Goal: Communication & Community: Answer question/provide support

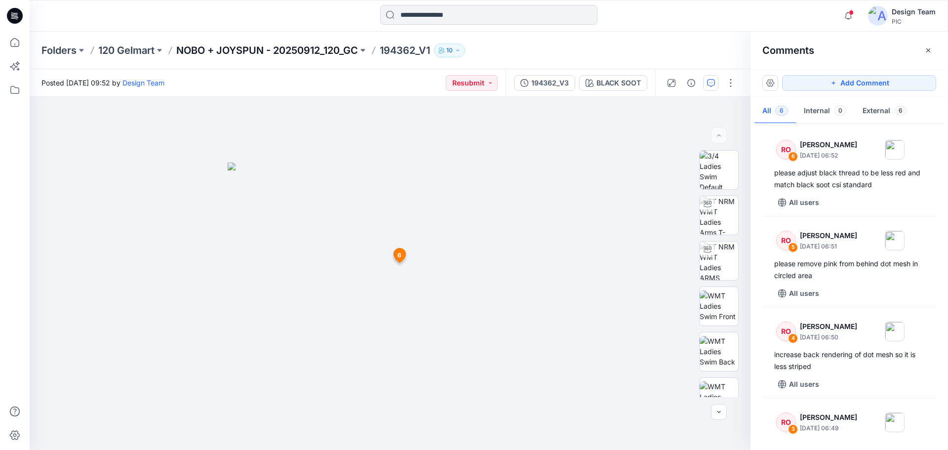
click at [262, 47] on p "NOBO + JOYSPUN - 20250912_120_GC" at bounding box center [267, 50] width 182 height 14
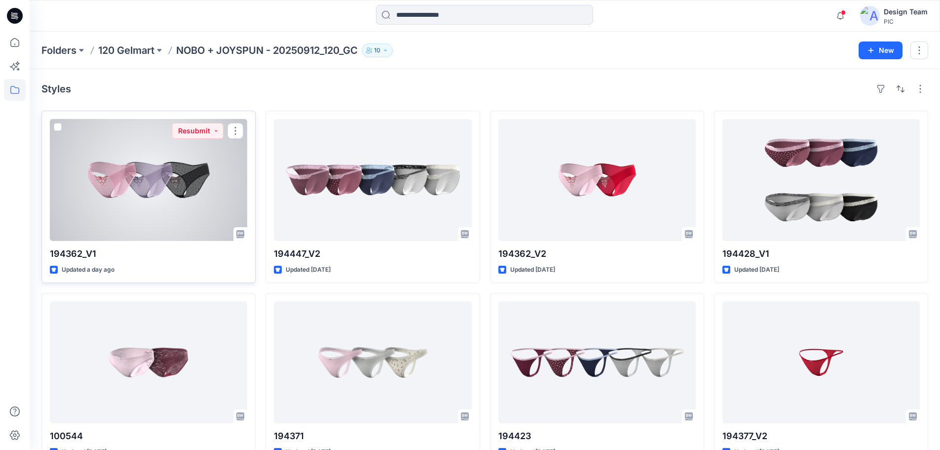
click at [179, 191] on div at bounding box center [148, 180] width 197 height 122
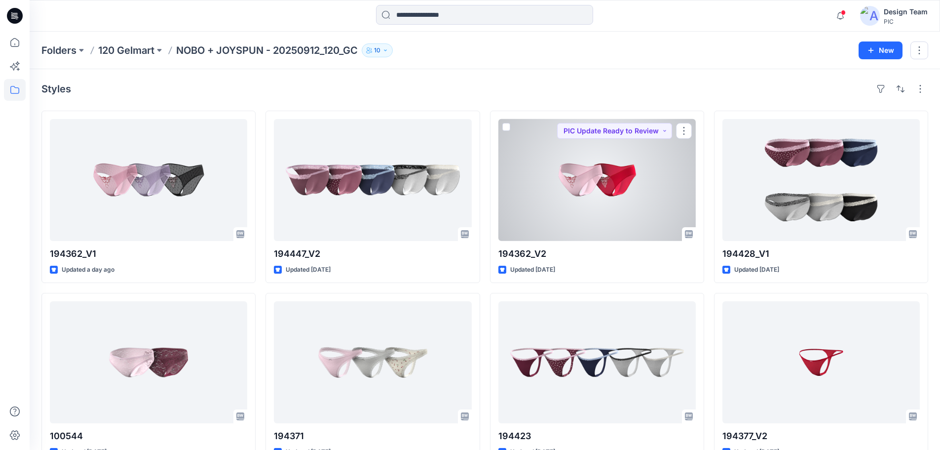
click at [595, 232] on div at bounding box center [597, 180] width 197 height 122
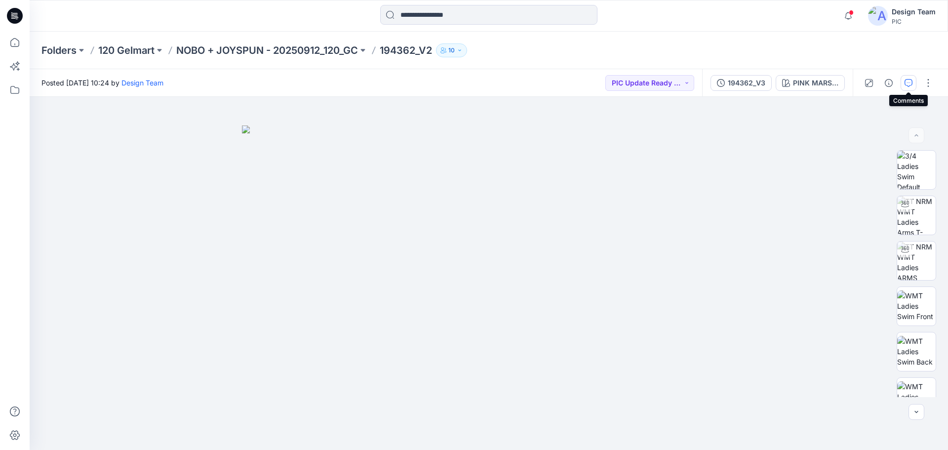
click at [912, 80] on button "button" at bounding box center [908, 83] width 16 height 16
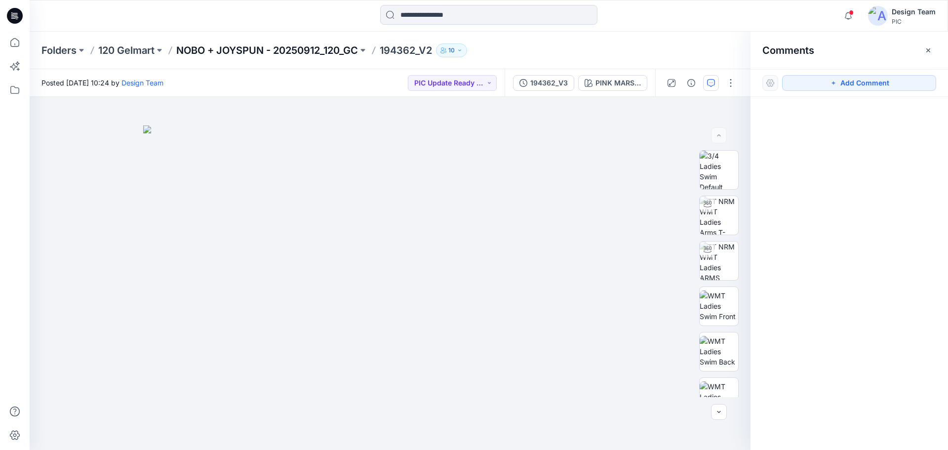
click at [292, 43] on p "NOBO + JOYSPUN - 20250912_120_GC" at bounding box center [267, 50] width 182 height 14
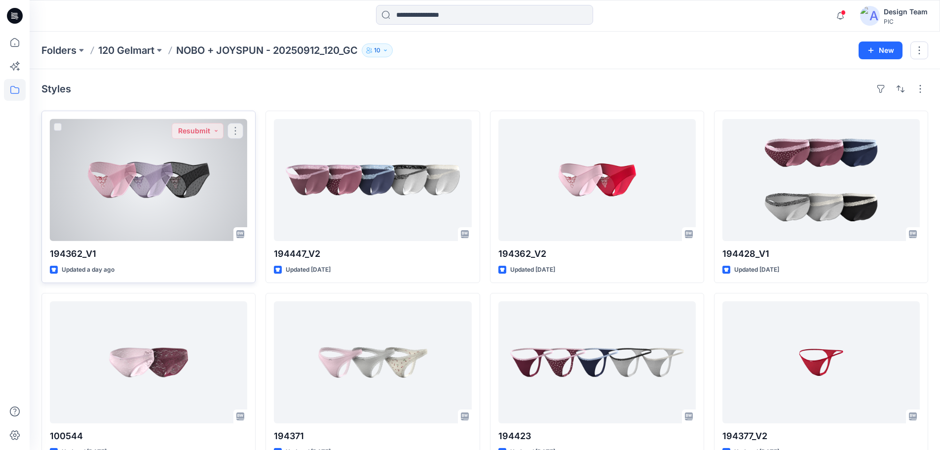
click at [169, 207] on div at bounding box center [148, 180] width 197 height 122
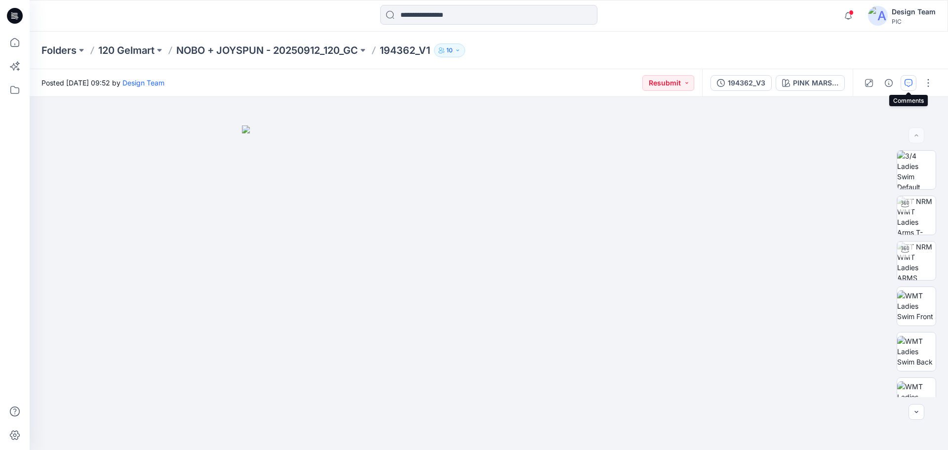
click at [909, 84] on icon "button" at bounding box center [908, 83] width 8 height 8
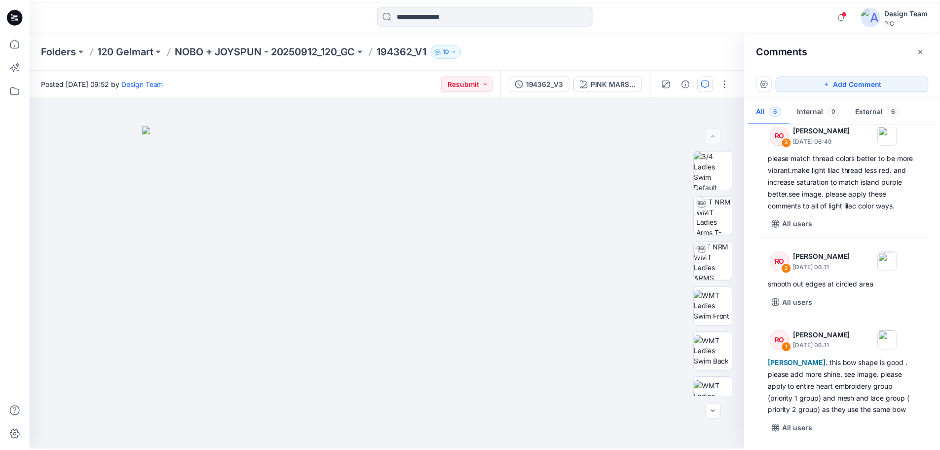
scroll to position [299, 0]
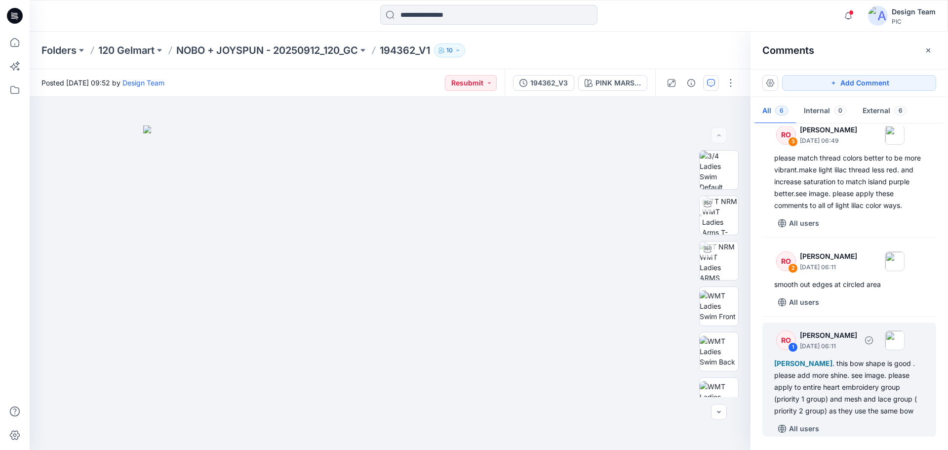
click at [849, 381] on div "Kapila Kothalawala . this bow shape is good . please add more shine. see image.…" at bounding box center [849, 386] width 150 height 59
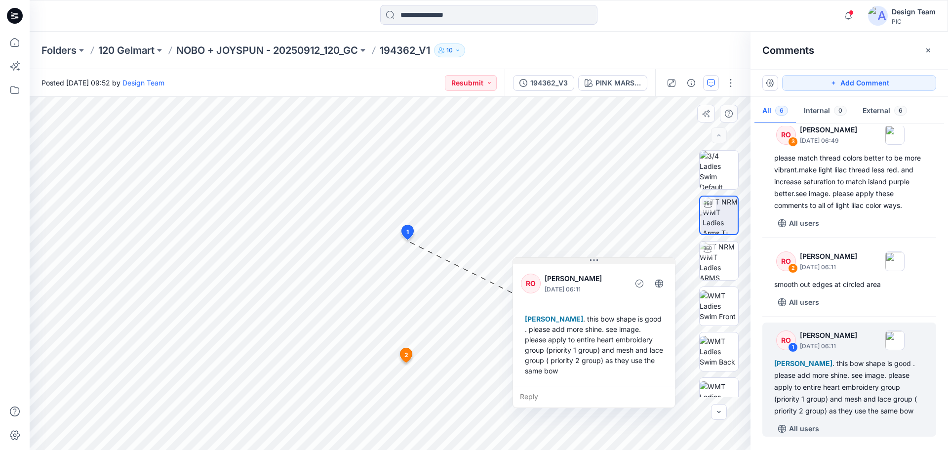
drag, startPoint x: 435, startPoint y: 219, endPoint x: 604, endPoint y: 262, distance: 174.1
click at [604, 262] on button at bounding box center [594, 261] width 162 height 6
click at [303, 50] on p "NOBO + JOYSPUN - 20250912_120_GC" at bounding box center [267, 50] width 182 height 14
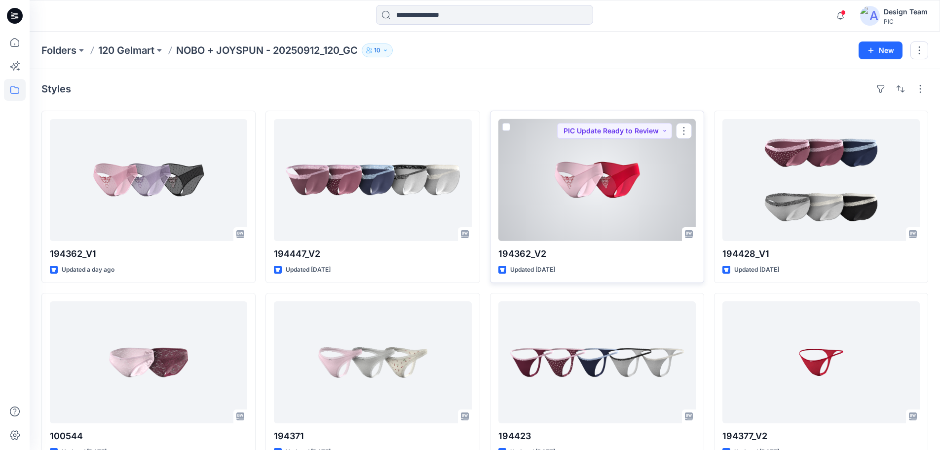
click at [564, 201] on div at bounding box center [597, 180] width 197 height 122
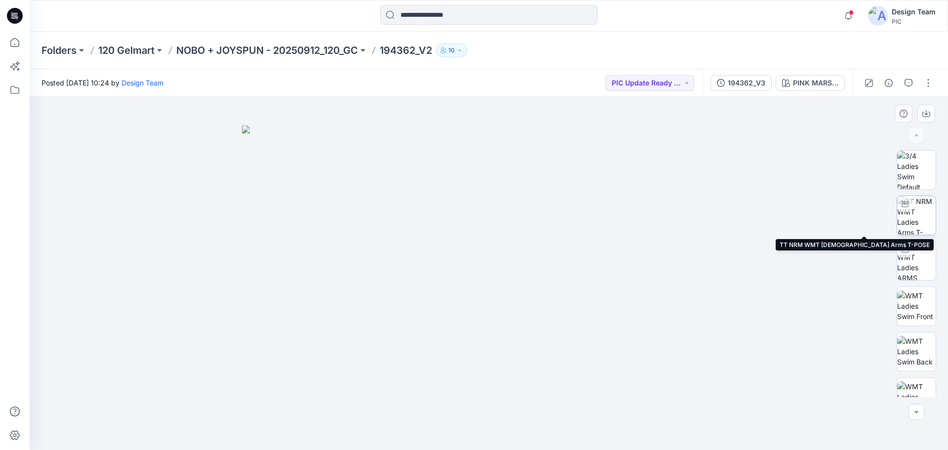
click at [921, 218] on img at bounding box center [916, 215] width 39 height 39
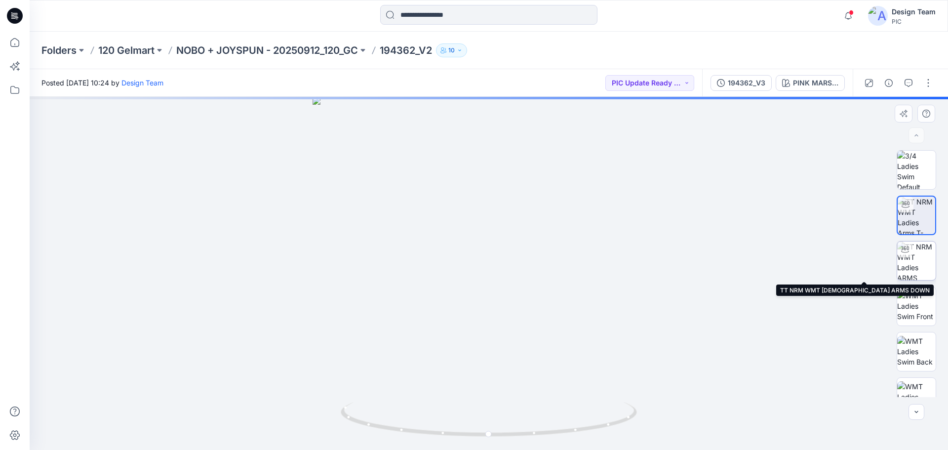
click at [920, 262] on img at bounding box center [916, 260] width 39 height 39
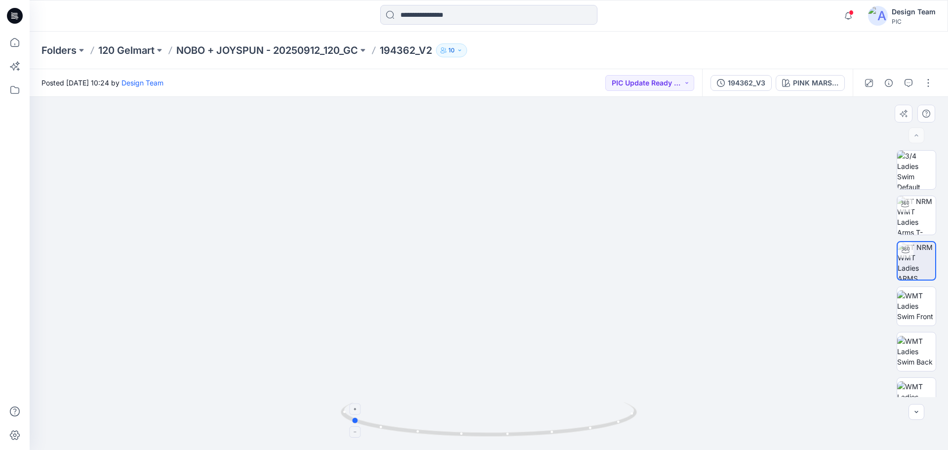
drag, startPoint x: 552, startPoint y: 426, endPoint x: 414, endPoint y: 424, distance: 138.2
click at [414, 424] on icon at bounding box center [490, 420] width 299 height 37
drag, startPoint x: 472, startPoint y: 435, endPoint x: 319, endPoint y: 393, distance: 158.2
click at [319, 393] on div at bounding box center [489, 273] width 918 height 353
drag, startPoint x: 444, startPoint y: 429, endPoint x: 439, endPoint y: 391, distance: 38.4
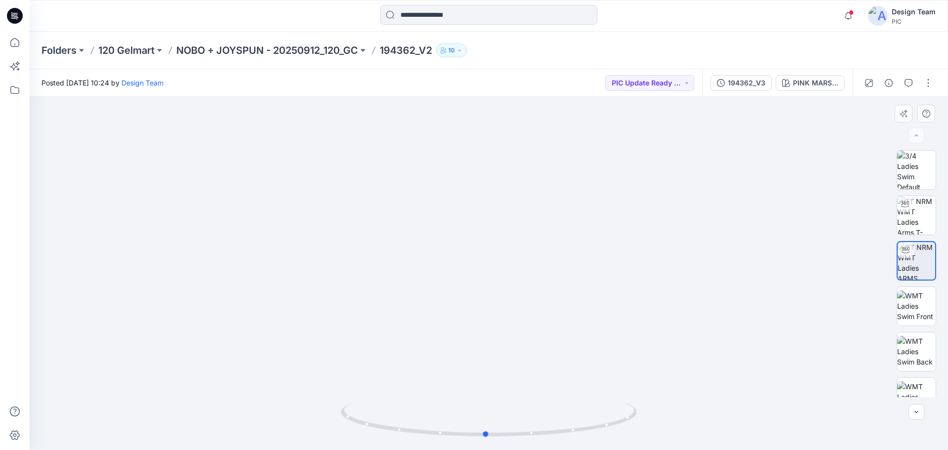
click at [436, 394] on div at bounding box center [489, 273] width 918 height 353
click at [229, 46] on p "NOBO + JOYSPUN - 20250912_120_GC" at bounding box center [267, 50] width 182 height 14
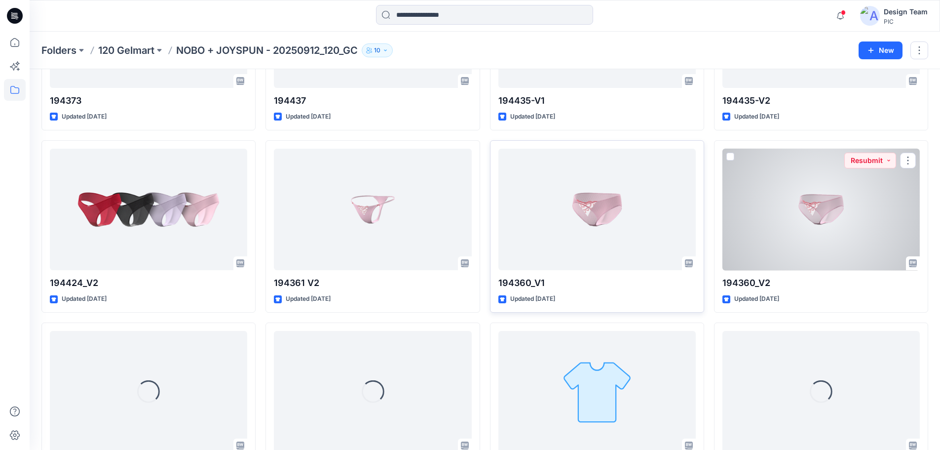
scroll to position [2531, 0]
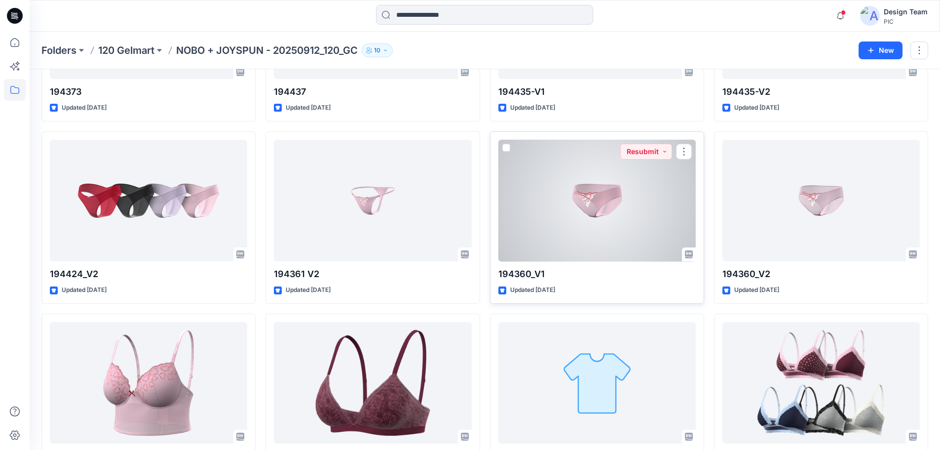
click at [587, 204] on div at bounding box center [597, 201] width 197 height 122
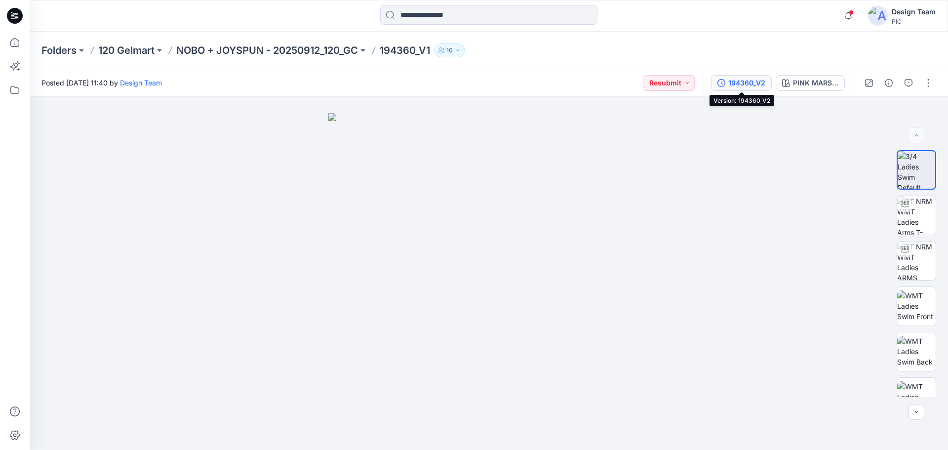
click at [746, 78] on div "194360_V2" at bounding box center [746, 82] width 37 height 11
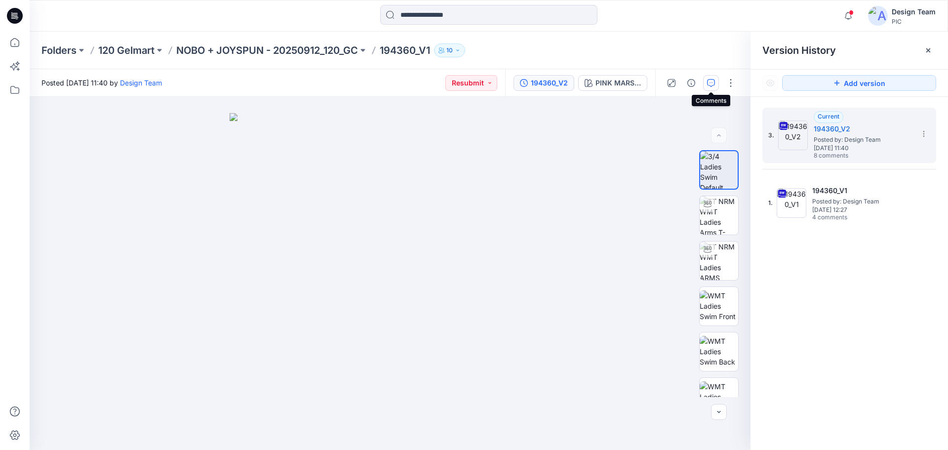
click at [711, 80] on icon "button" at bounding box center [711, 83] width 8 height 8
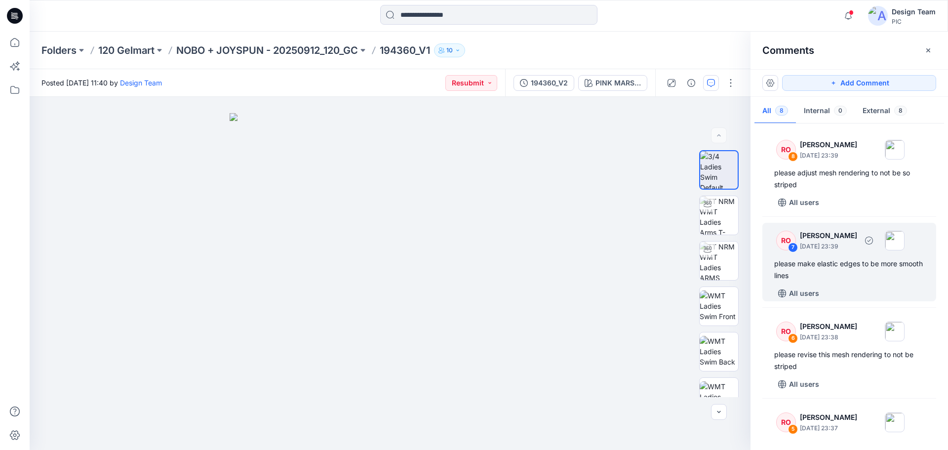
click at [872, 270] on div "please make elastic edges to be more smooth lines" at bounding box center [849, 270] width 150 height 24
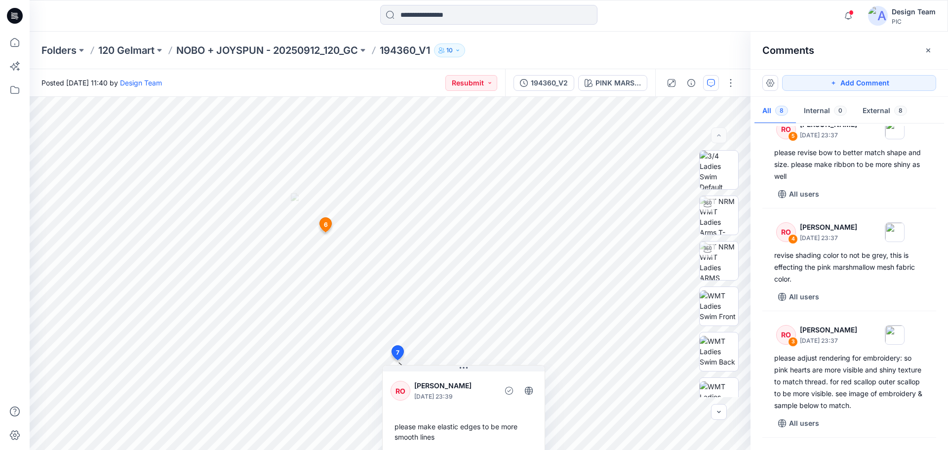
scroll to position [296, 0]
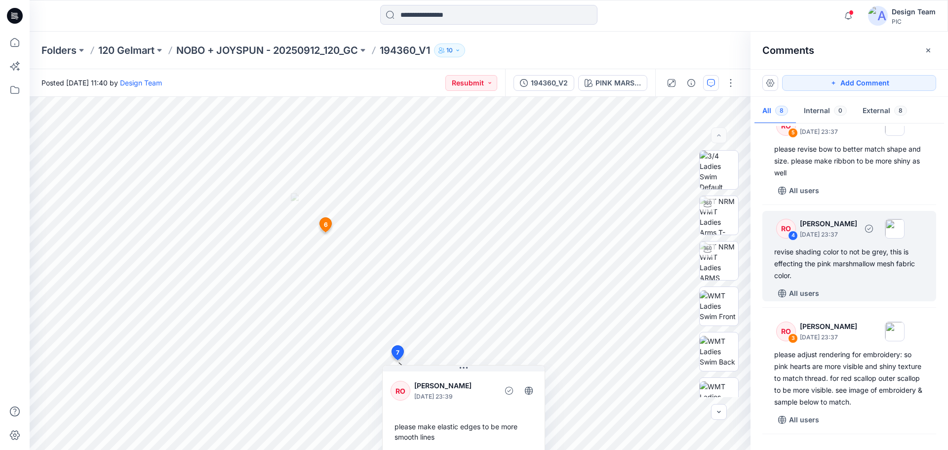
click at [872, 279] on div "revise shading color to not be grey, this is effecting the pink marshmallow mes…" at bounding box center [849, 264] width 150 height 36
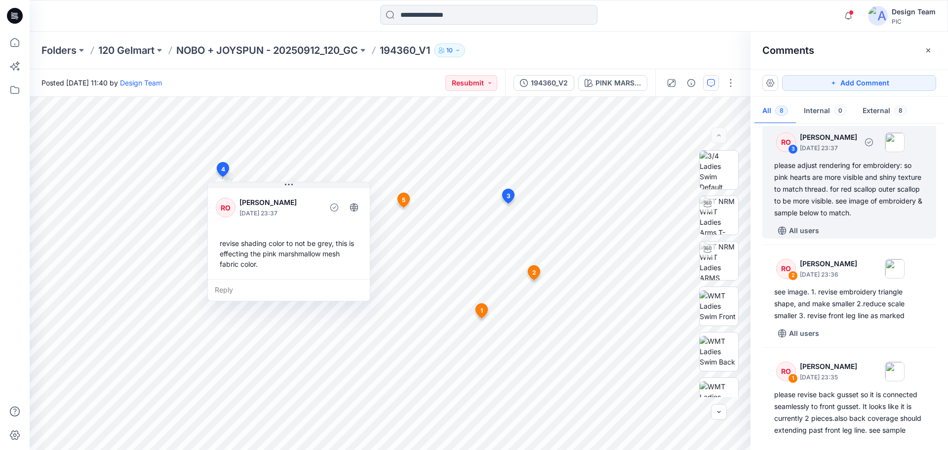
scroll to position [494, 0]
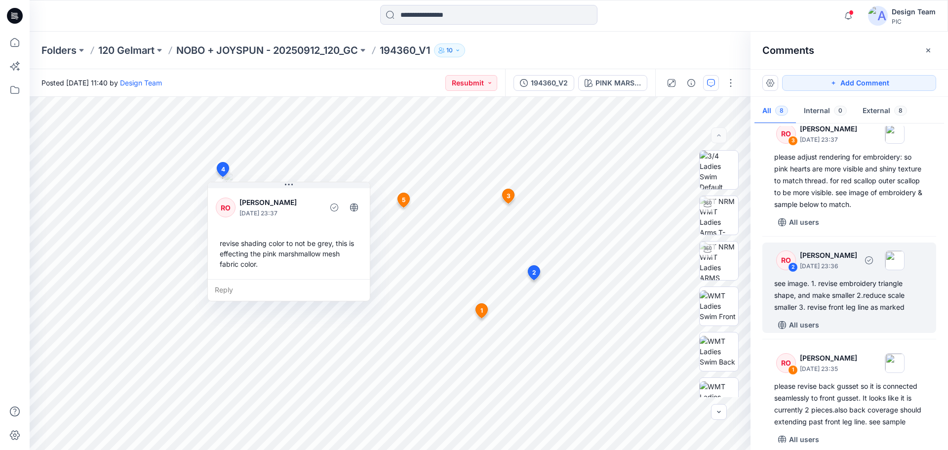
click at [868, 306] on div "see image. 1. revise embroidery triangle shape, and make smaller 2.reduce scale…" at bounding box center [849, 295] width 150 height 36
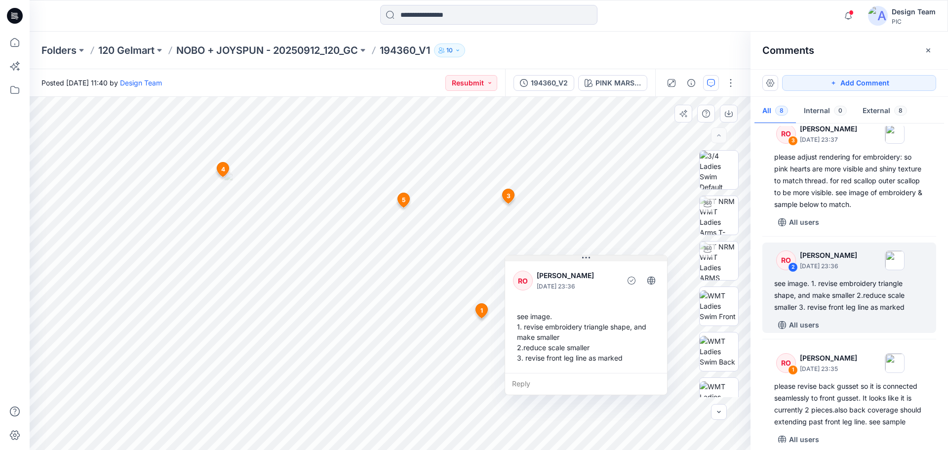
drag, startPoint x: 496, startPoint y: 180, endPoint x: 604, endPoint y: 257, distance: 132.7
click at [604, 257] on button at bounding box center [586, 258] width 162 height 6
click at [720, 268] on img at bounding box center [718, 260] width 39 height 39
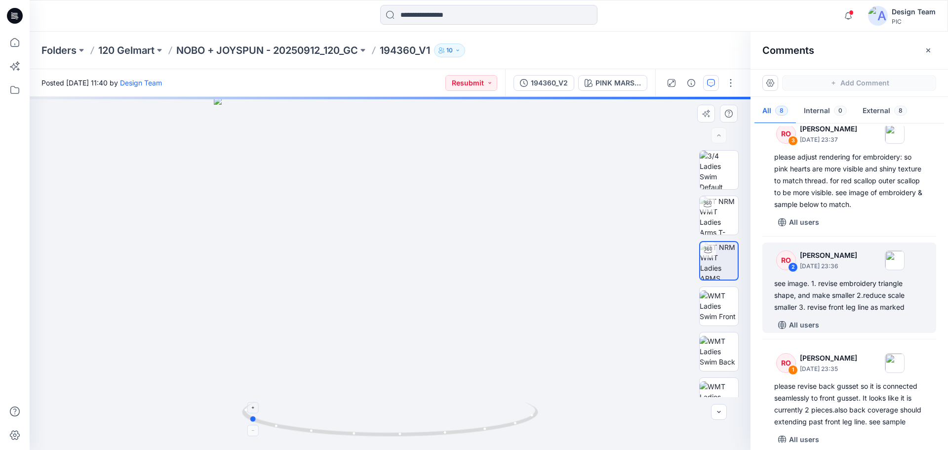
drag, startPoint x: 523, startPoint y: 418, endPoint x: 382, endPoint y: 416, distance: 141.7
click at [382, 416] on icon at bounding box center [391, 420] width 299 height 37
drag, startPoint x: 356, startPoint y: 372, endPoint x: 368, endPoint y: 143, distance: 229.3
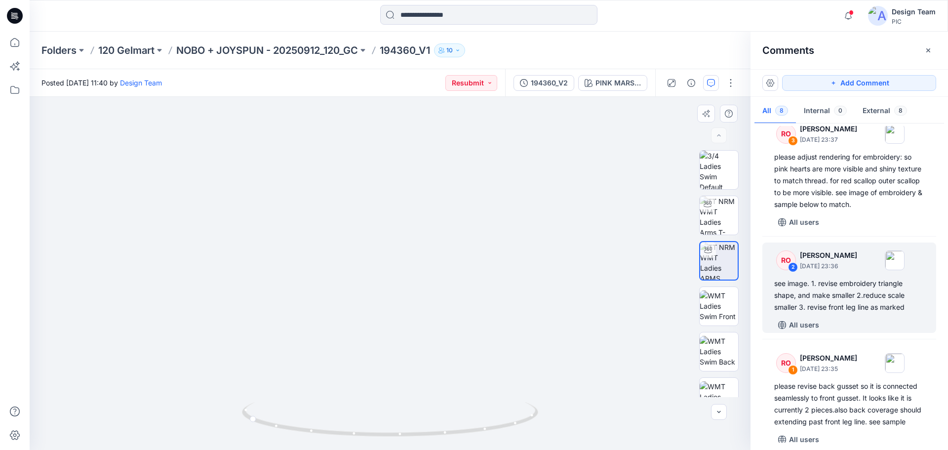
drag, startPoint x: 436, startPoint y: 153, endPoint x: 433, endPoint y: 280, distance: 127.4
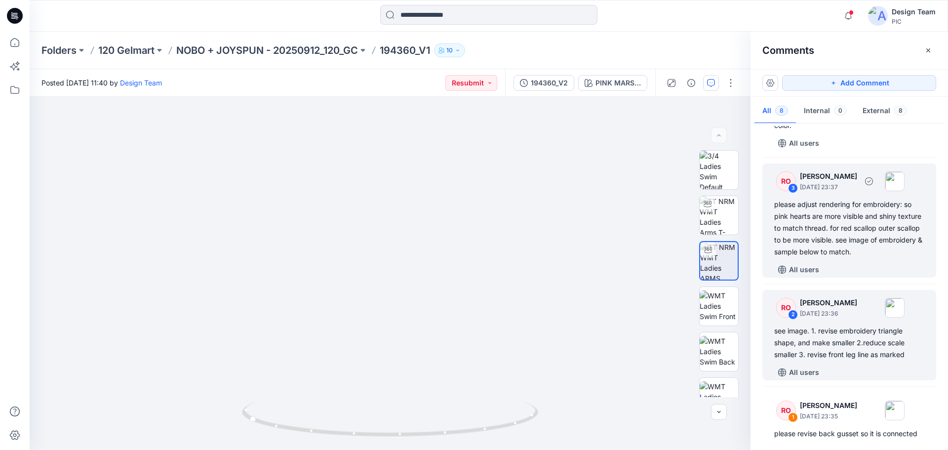
scroll to position [516, 0]
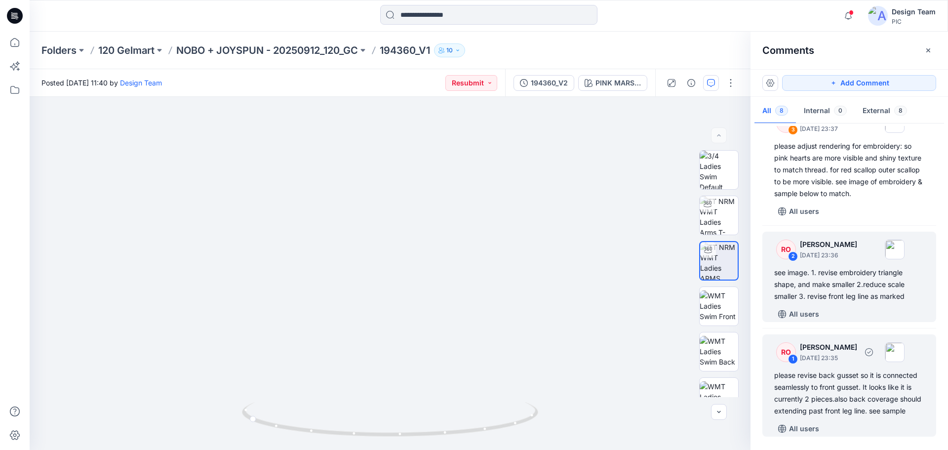
click at [833, 382] on div "please revise back gusset so it is connected seamlessly to front gusset. It loo…" at bounding box center [849, 392] width 150 height 47
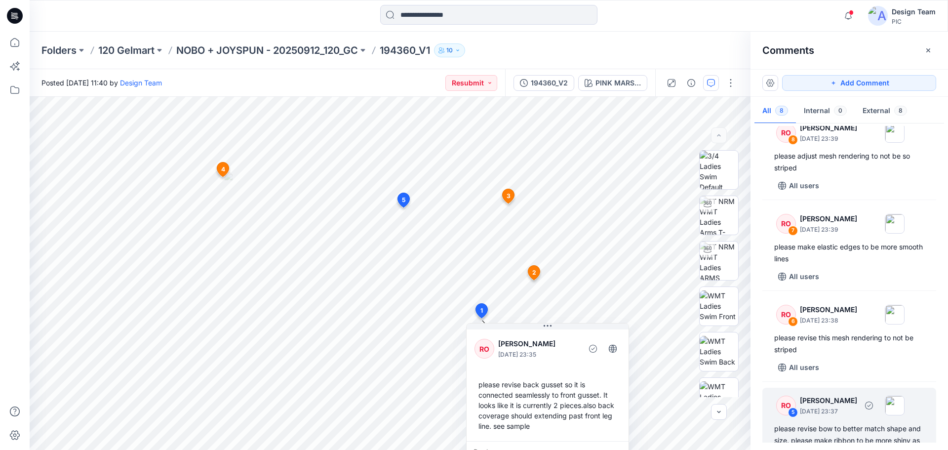
scroll to position [0, 0]
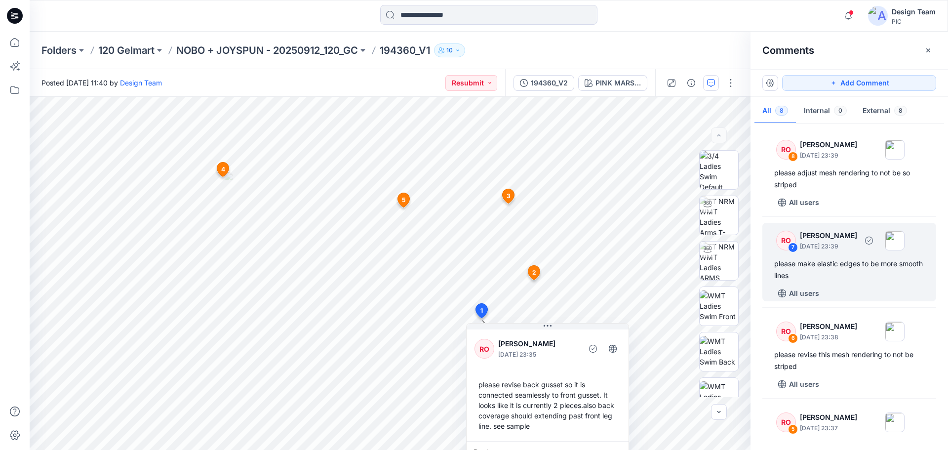
click at [858, 266] on div "please make elastic edges to be more smooth lines" at bounding box center [849, 270] width 150 height 24
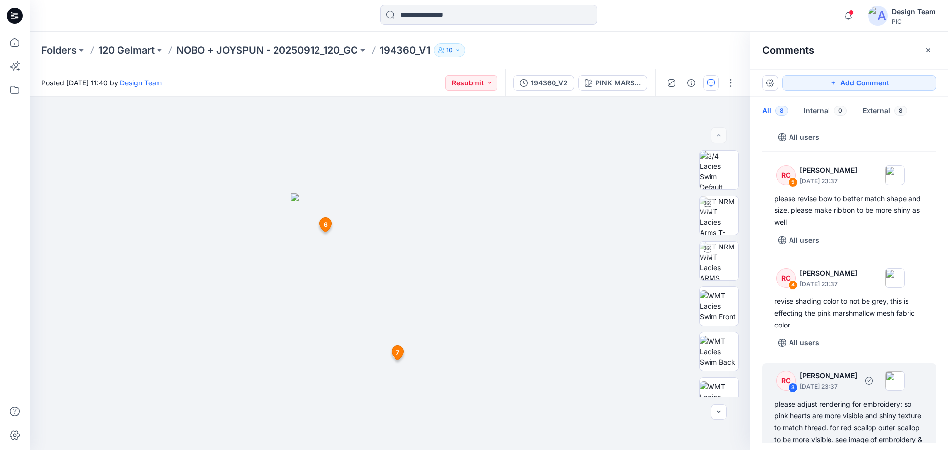
scroll to position [346, 0]
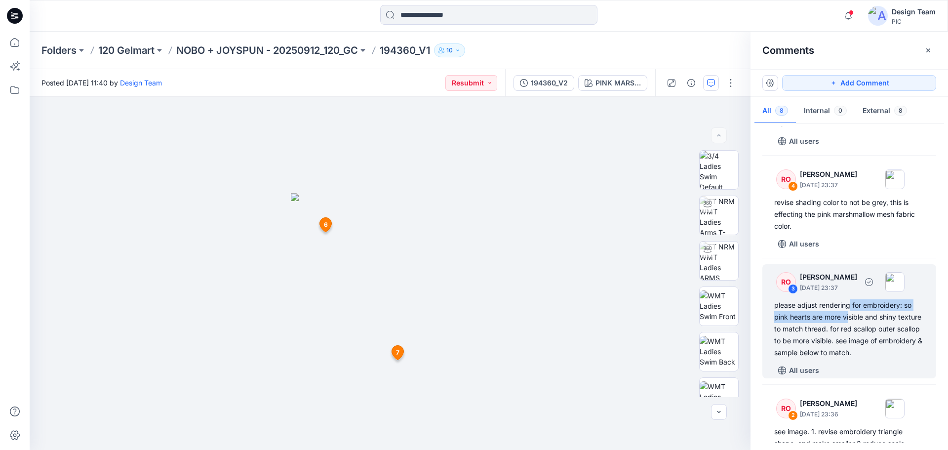
click at [850, 310] on div "please adjust rendering for embroidery: so pink hearts are more visible and shi…" at bounding box center [849, 328] width 150 height 59
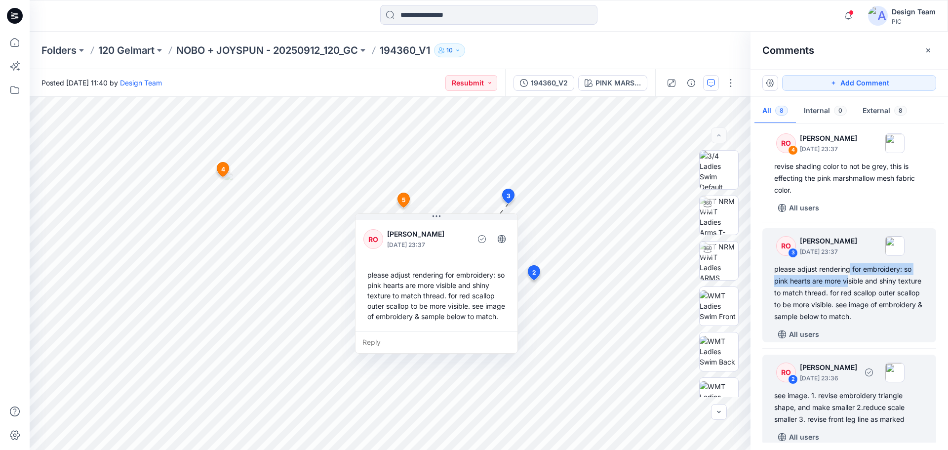
scroll to position [444, 0]
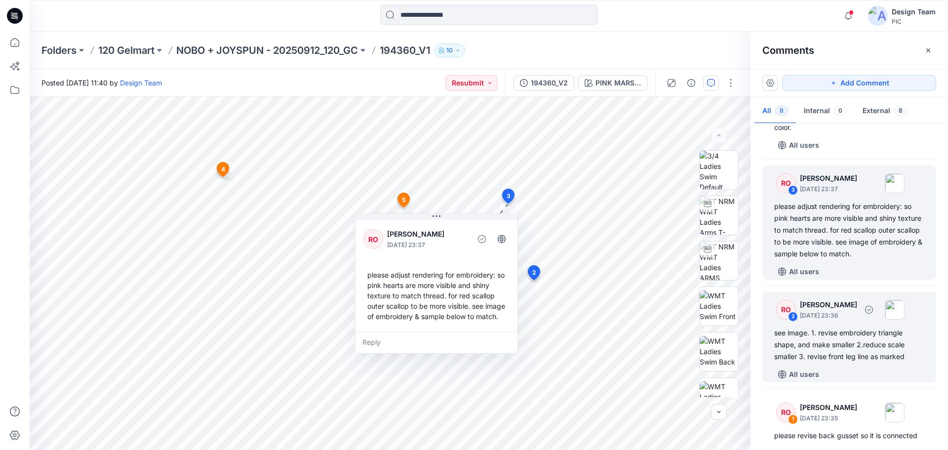
click at [853, 367] on div "All users" at bounding box center [855, 374] width 162 height 16
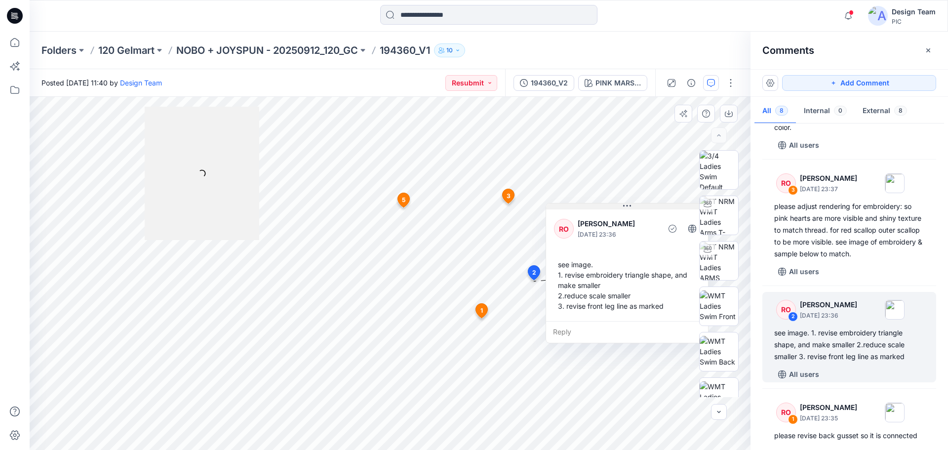
drag, startPoint x: 459, startPoint y: 180, endPoint x: 616, endPoint y: 205, distance: 159.0
click at [616, 205] on button at bounding box center [627, 206] width 162 height 6
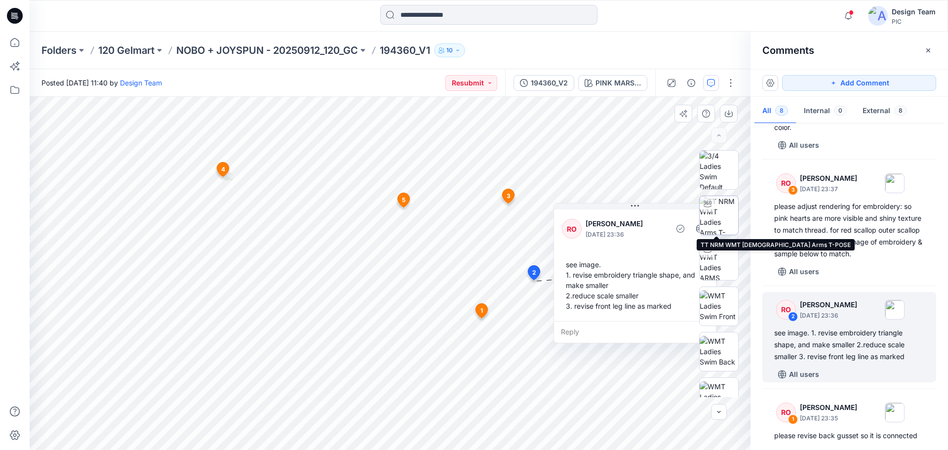
click at [725, 223] on img at bounding box center [718, 215] width 39 height 39
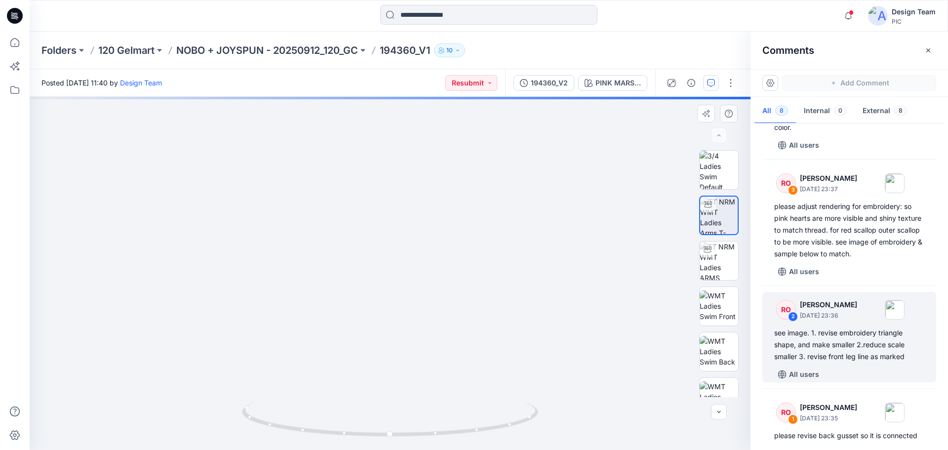
drag, startPoint x: 366, startPoint y: 393, endPoint x: 368, endPoint y: 280, distance: 113.5
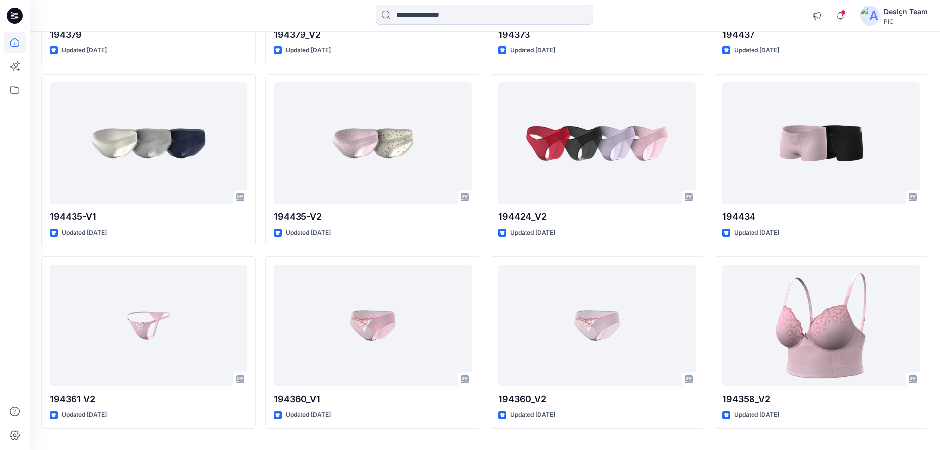
scroll to position [3007, 0]
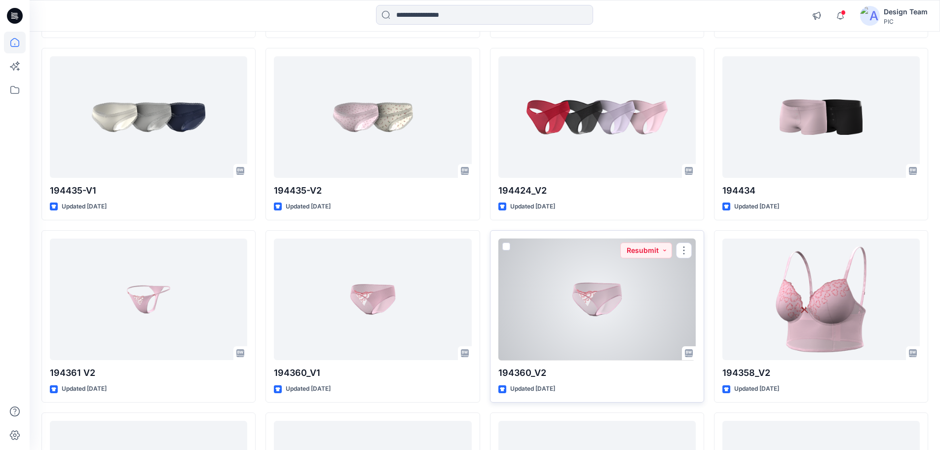
click at [583, 308] on div at bounding box center [597, 299] width 197 height 122
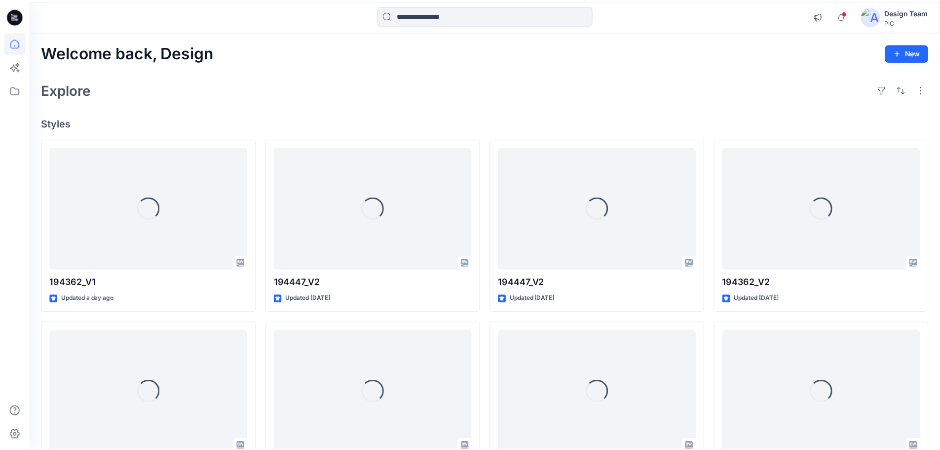
scroll to position [3007, 0]
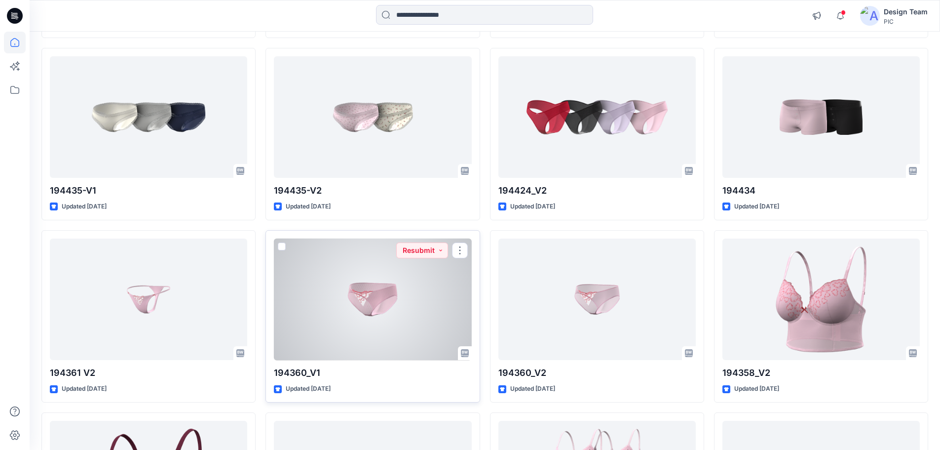
click at [385, 311] on div at bounding box center [372, 299] width 197 height 122
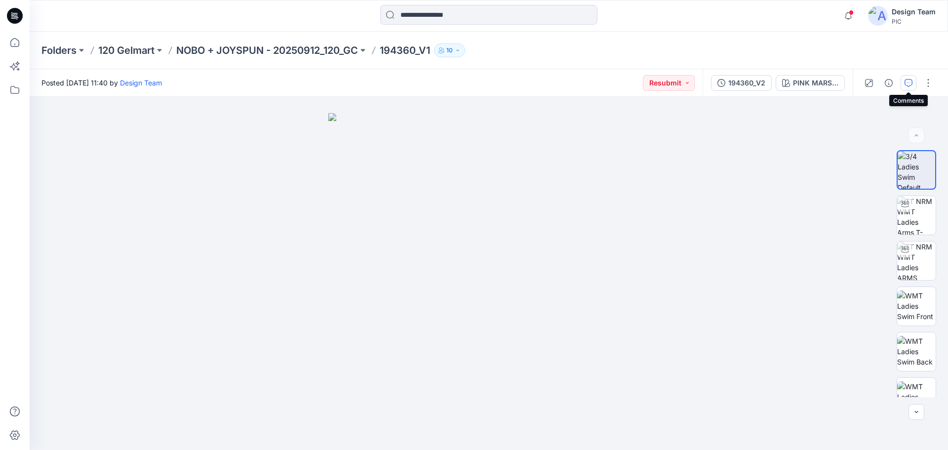
click at [913, 82] on button "button" at bounding box center [908, 83] width 16 height 16
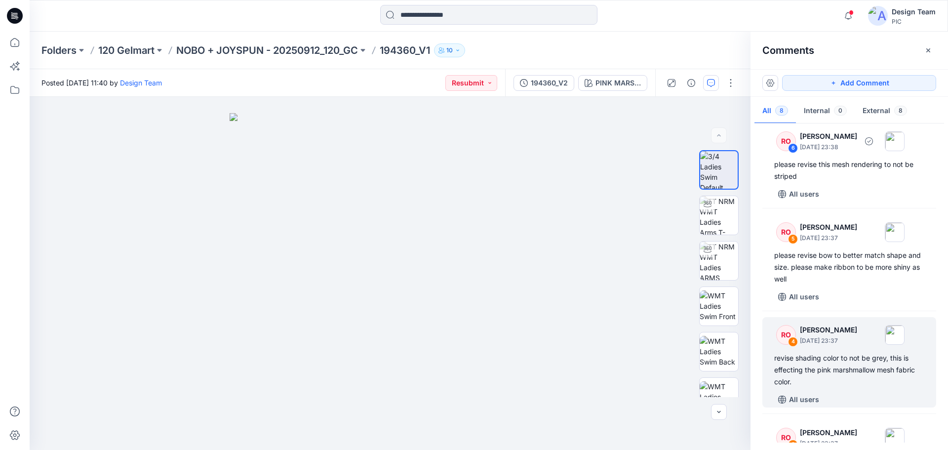
scroll to position [197, 0]
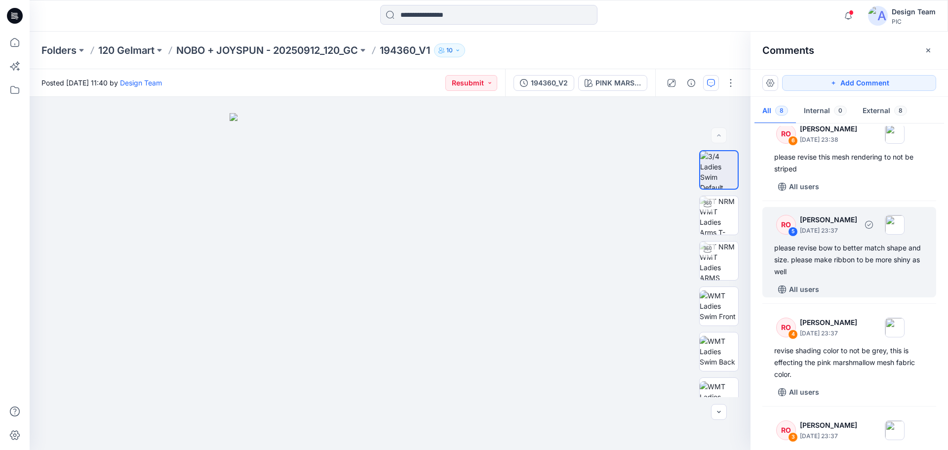
click at [840, 271] on div "please revise bow to better match shape and size. please make ribbon to be more…" at bounding box center [849, 260] width 150 height 36
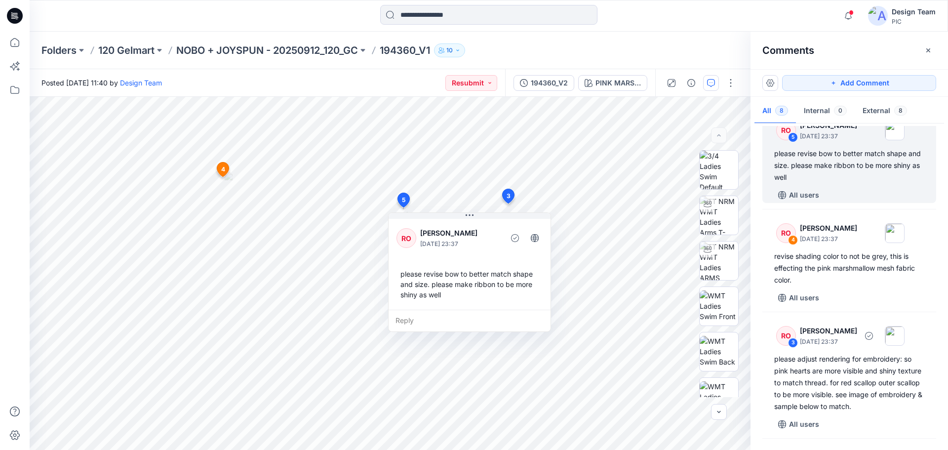
scroll to position [346, 0]
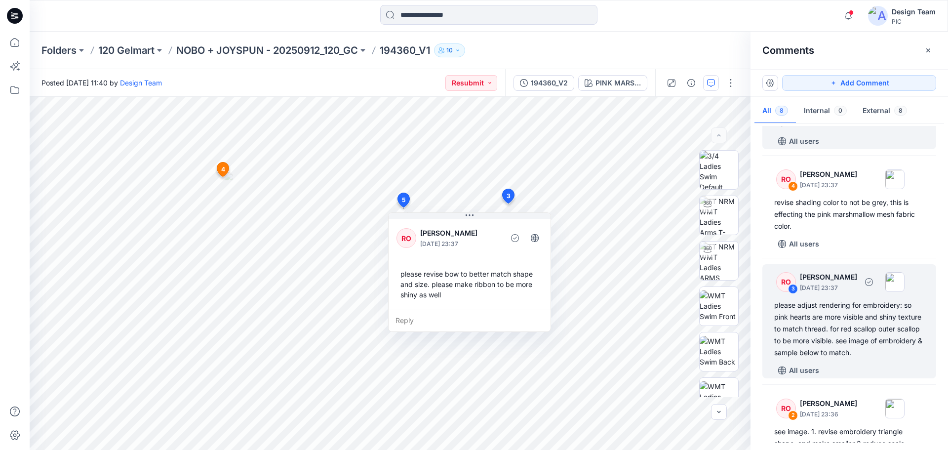
click at [851, 338] on div "please adjust rendering for embroidery: so pink hearts are more visible and shi…" at bounding box center [849, 328] width 150 height 59
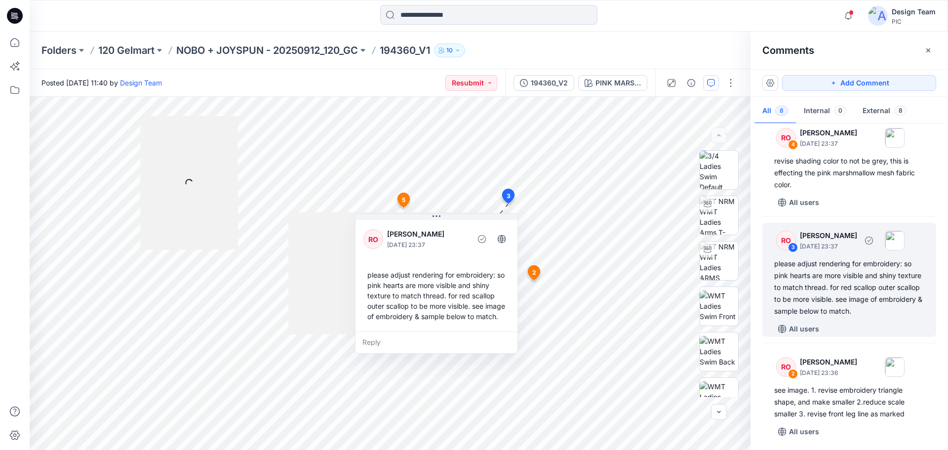
scroll to position [444, 0]
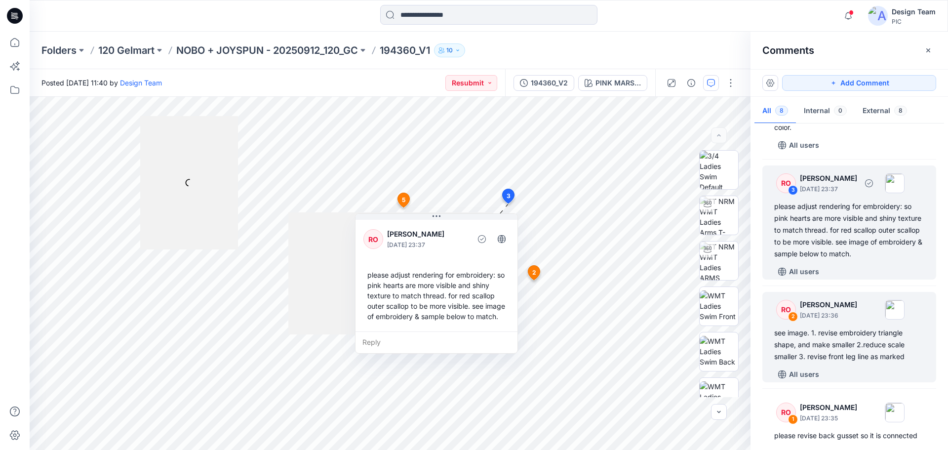
click at [845, 355] on div "see image. 1. revise embroidery triangle shape, and make smaller 2.reduce scale…" at bounding box center [849, 345] width 150 height 36
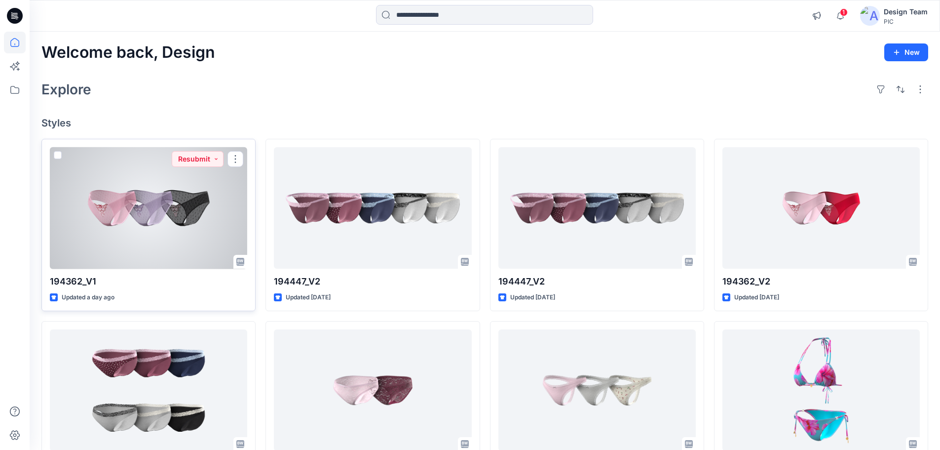
click at [183, 199] on div at bounding box center [148, 208] width 197 height 122
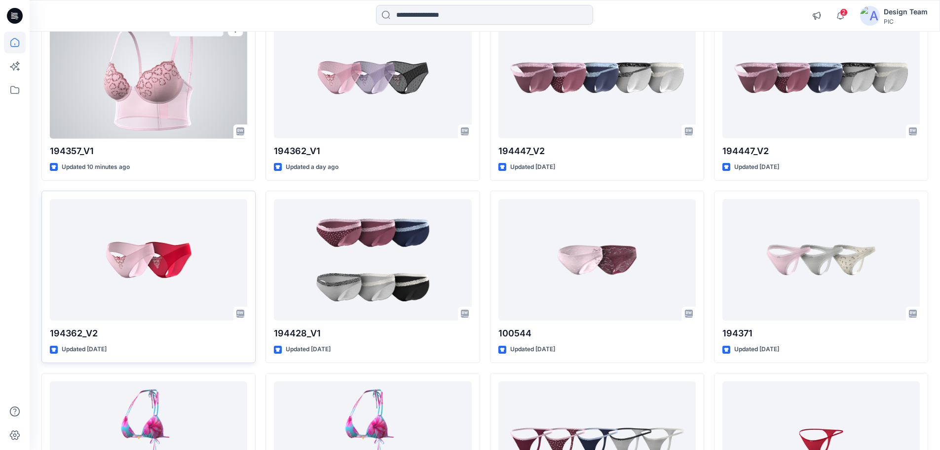
scroll to position [247, 0]
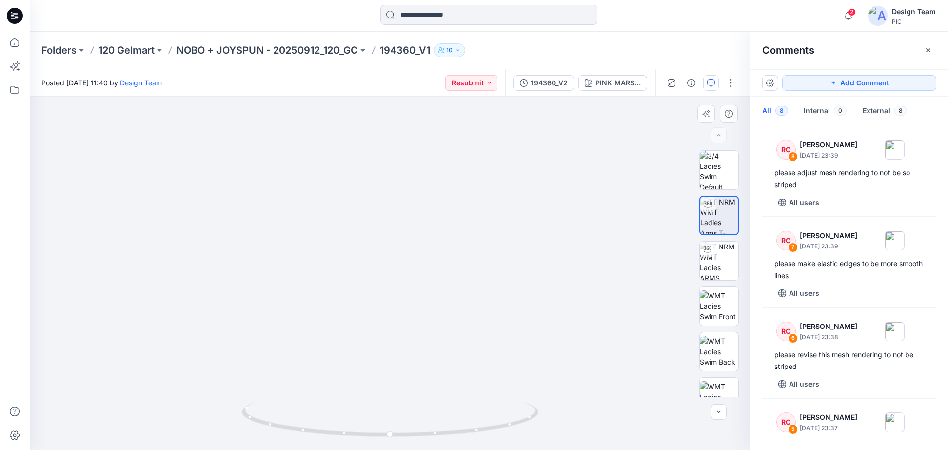
scroll to position [444, 0]
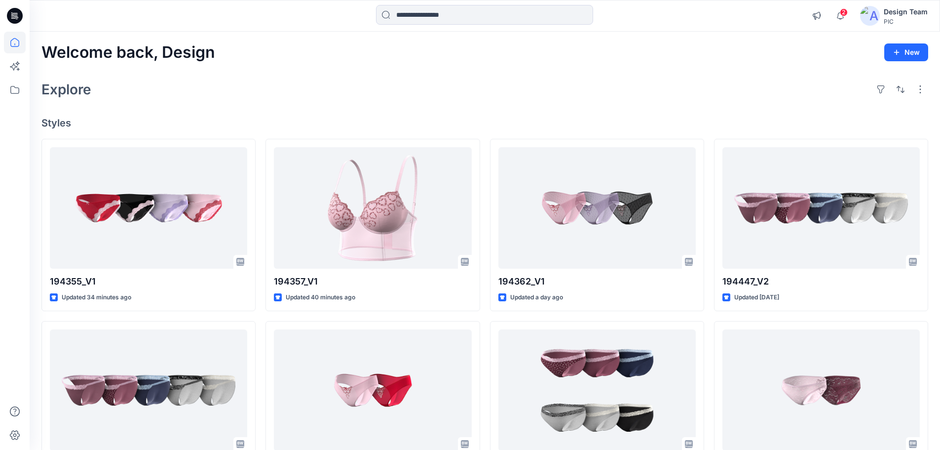
click at [891, 9] on div "Design Team" at bounding box center [906, 12] width 44 height 12
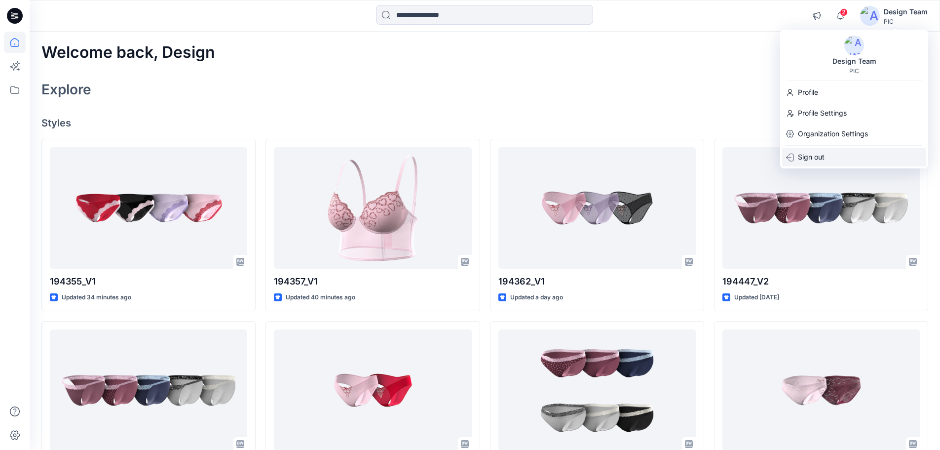
click at [814, 156] on p "Sign out" at bounding box center [811, 157] width 27 height 19
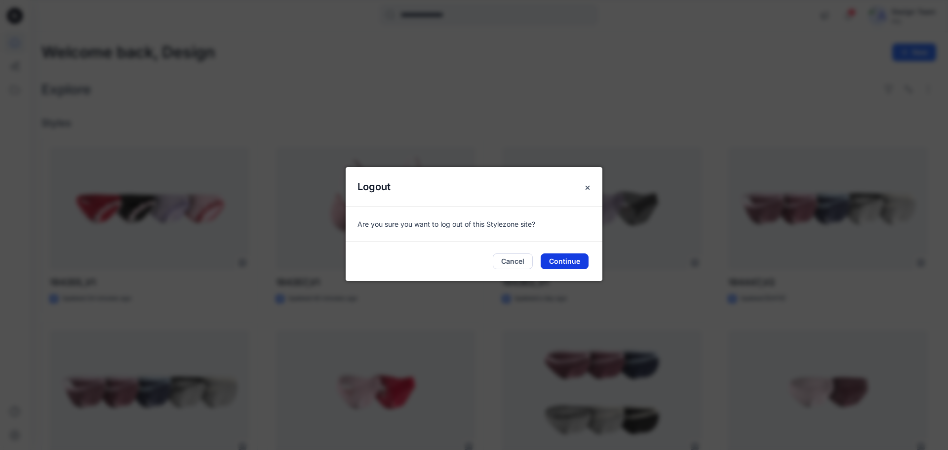
click at [564, 263] on button "Continue" at bounding box center [564, 261] width 48 height 16
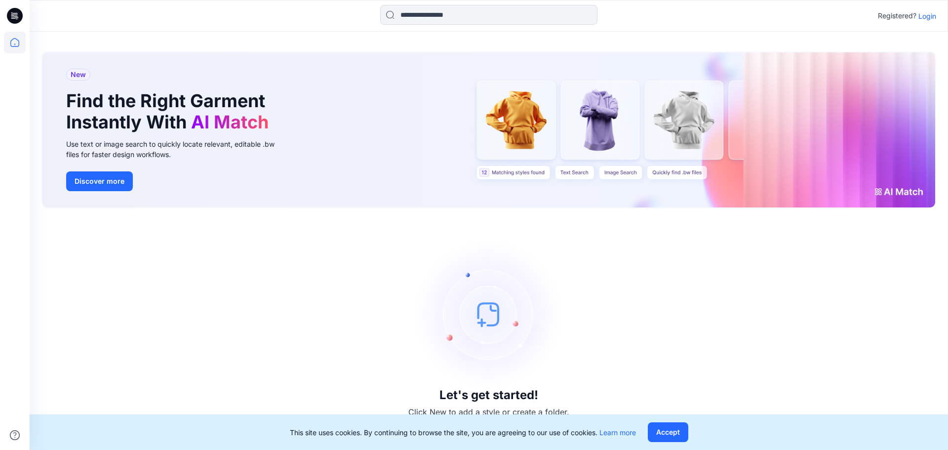
click at [936, 17] on div "Registered? Login" at bounding box center [489, 16] width 918 height 22
click at [924, 15] on p "Login" at bounding box center [927, 16] width 18 height 10
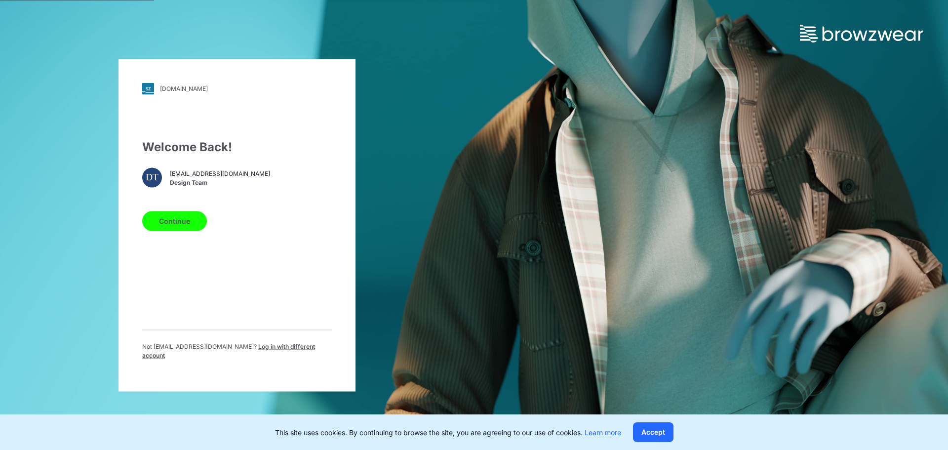
click at [191, 178] on span "design@parallel-innovation.com" at bounding box center [220, 173] width 100 height 9
click at [276, 352] on span "Log in with different account" at bounding box center [228, 350] width 173 height 16
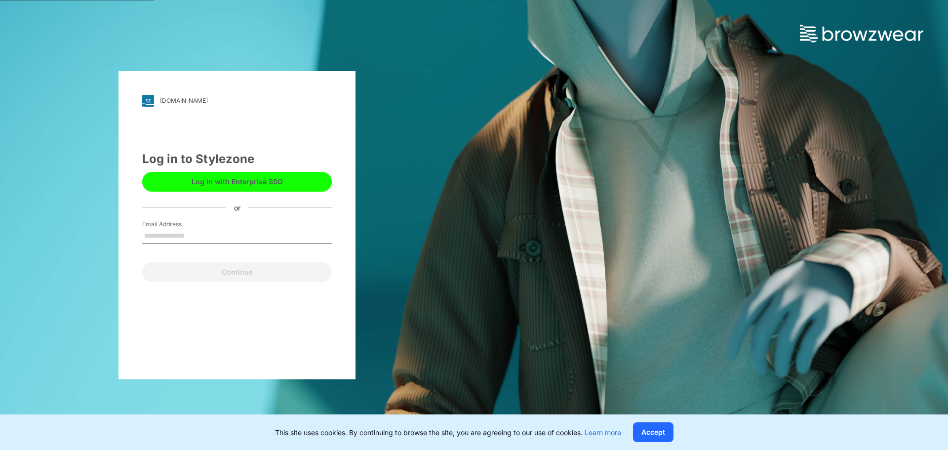
click at [184, 236] on input "Email Address" at bounding box center [237, 236] width 190 height 15
type input "**********"
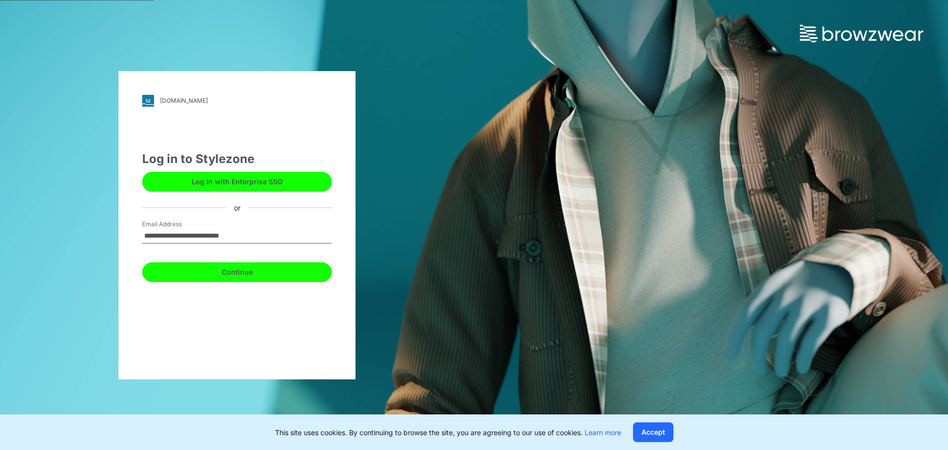
click at [232, 269] on button "Continue" at bounding box center [237, 272] width 190 height 20
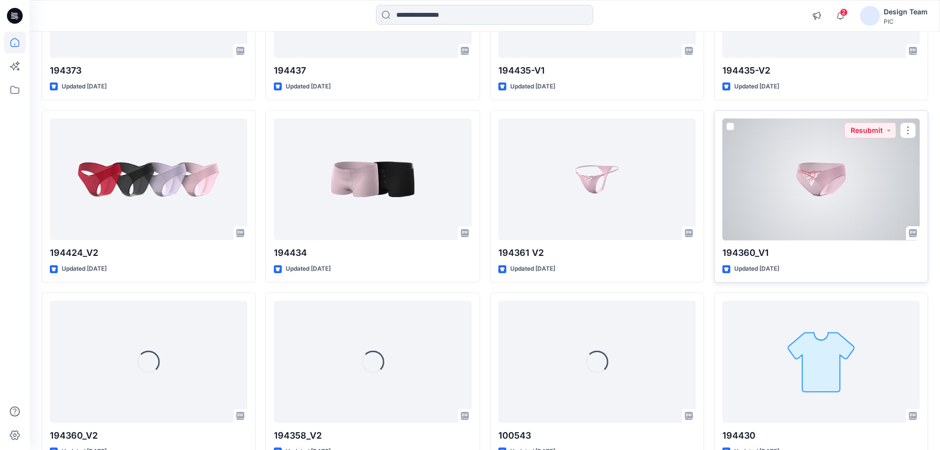
scroll to position [3105, 0]
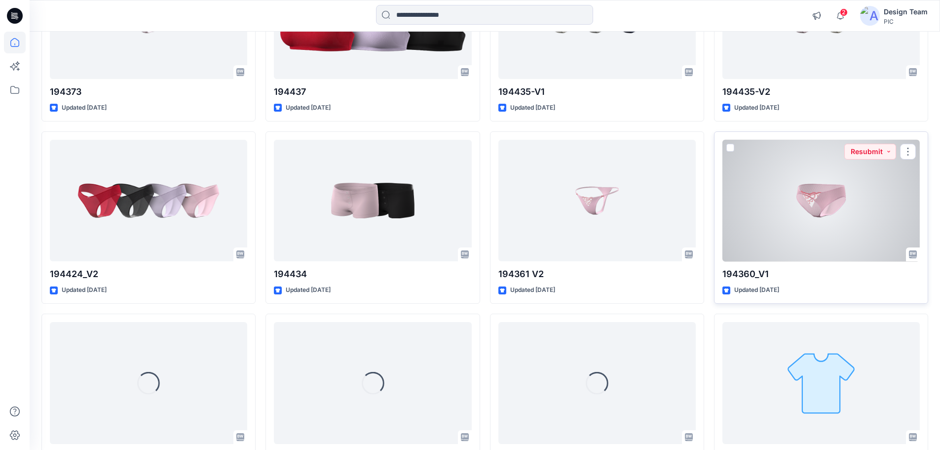
click at [825, 180] on div at bounding box center [821, 201] width 197 height 122
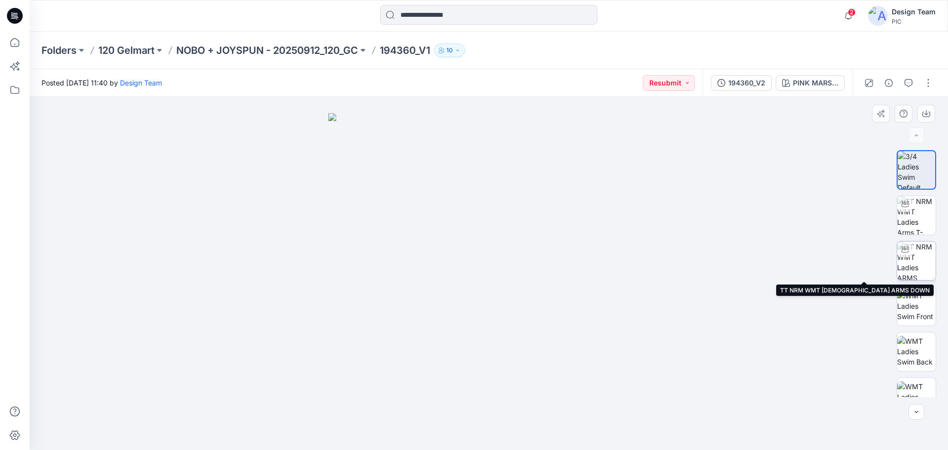
click at [915, 256] on img at bounding box center [916, 260] width 39 height 39
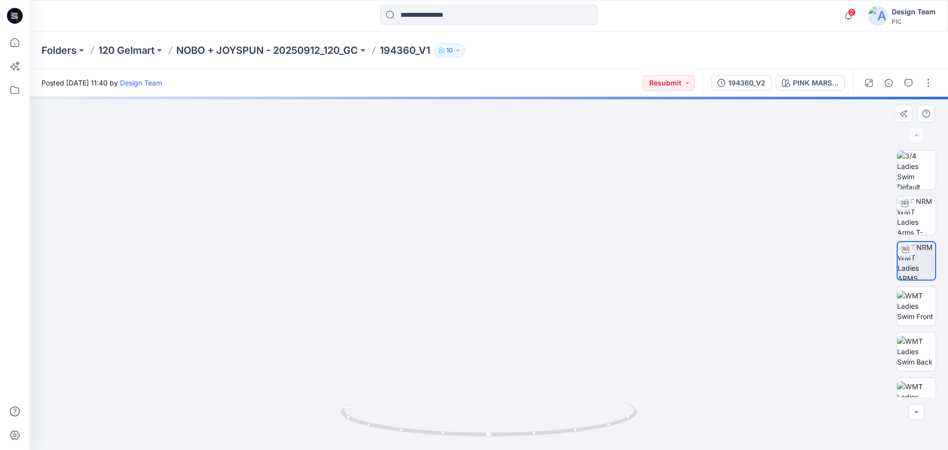
drag, startPoint x: 508, startPoint y: 358, endPoint x: 494, endPoint y: 248, distance: 110.4
drag, startPoint x: 494, startPoint y: 291, endPoint x: 480, endPoint y: 354, distance: 64.7
click at [914, 84] on button "button" at bounding box center [908, 83] width 16 height 16
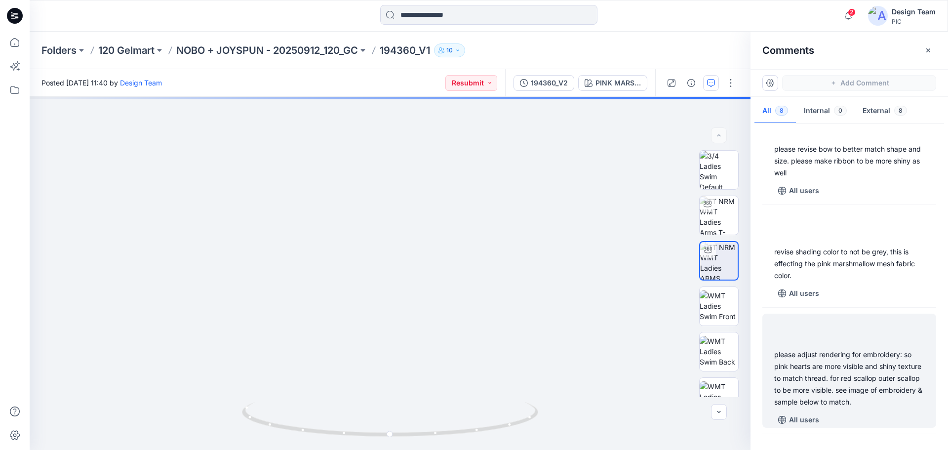
scroll to position [516, 0]
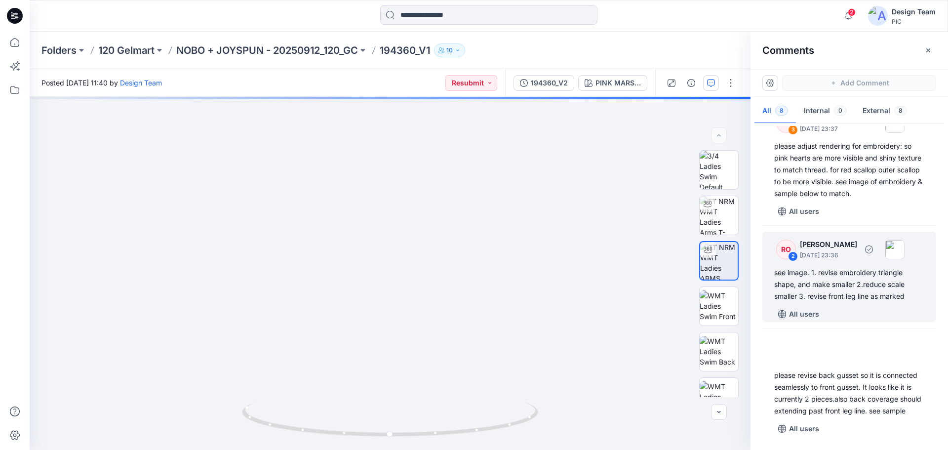
click at [845, 286] on div "see image. 1. revise embroidery triangle shape, and make smaller 2.reduce scale…" at bounding box center [849, 285] width 150 height 36
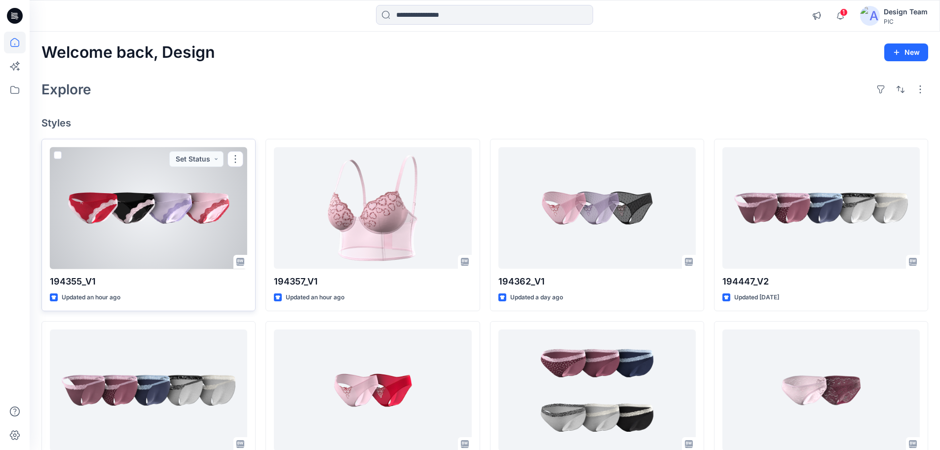
click at [222, 232] on div at bounding box center [148, 208] width 197 height 122
